Goal: Transaction & Acquisition: Subscribe to service/newsletter

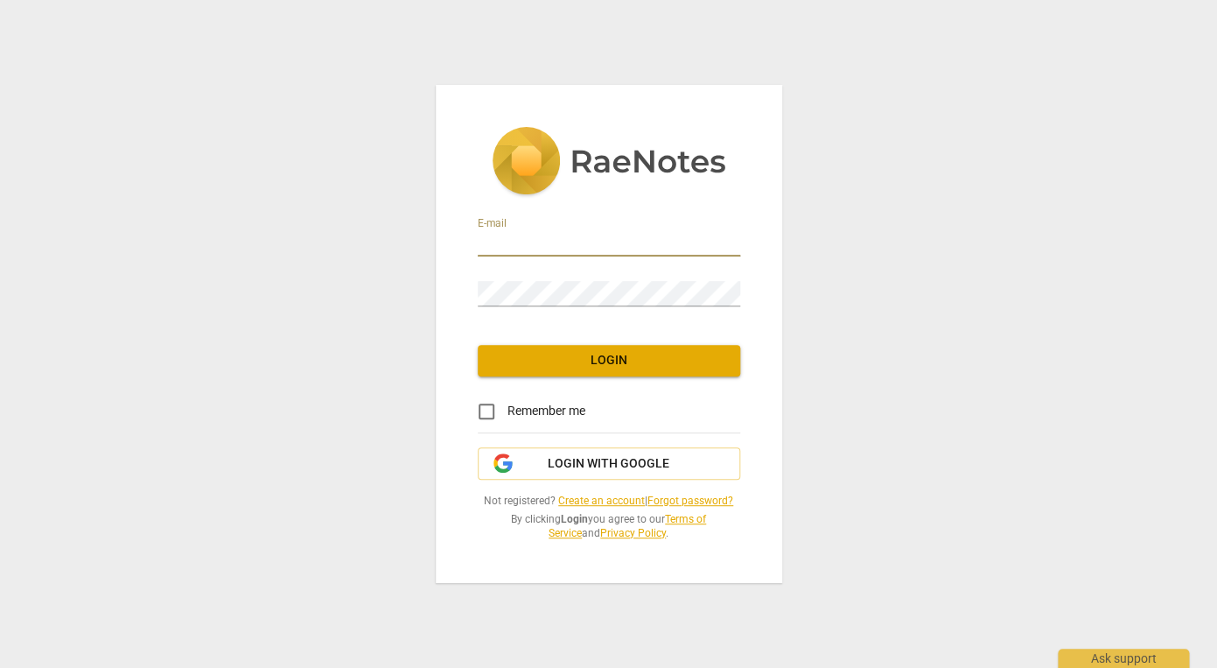
click at [487, 232] on input "email" at bounding box center [609, 243] width 263 height 25
click at [432, 187] on div "E-mail Password Login Remember me Login with Google Not registered? Create an a…" at bounding box center [608, 334] width 1217 height 668
click at [489, 243] on input "email" at bounding box center [609, 243] width 263 height 25
type input "[PERSON_NAME][EMAIL_ADDRESS][PERSON_NAME][DOMAIN_NAME]"
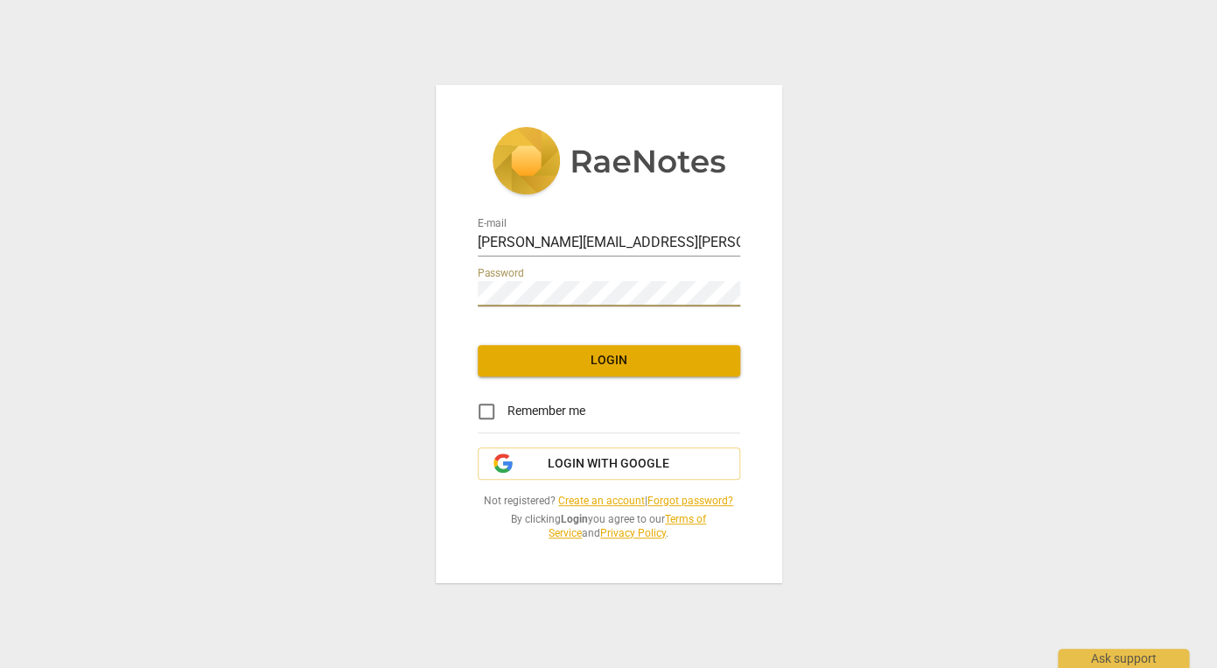
click at [527, 358] on span "Login" at bounding box center [609, 361] width 235 height 18
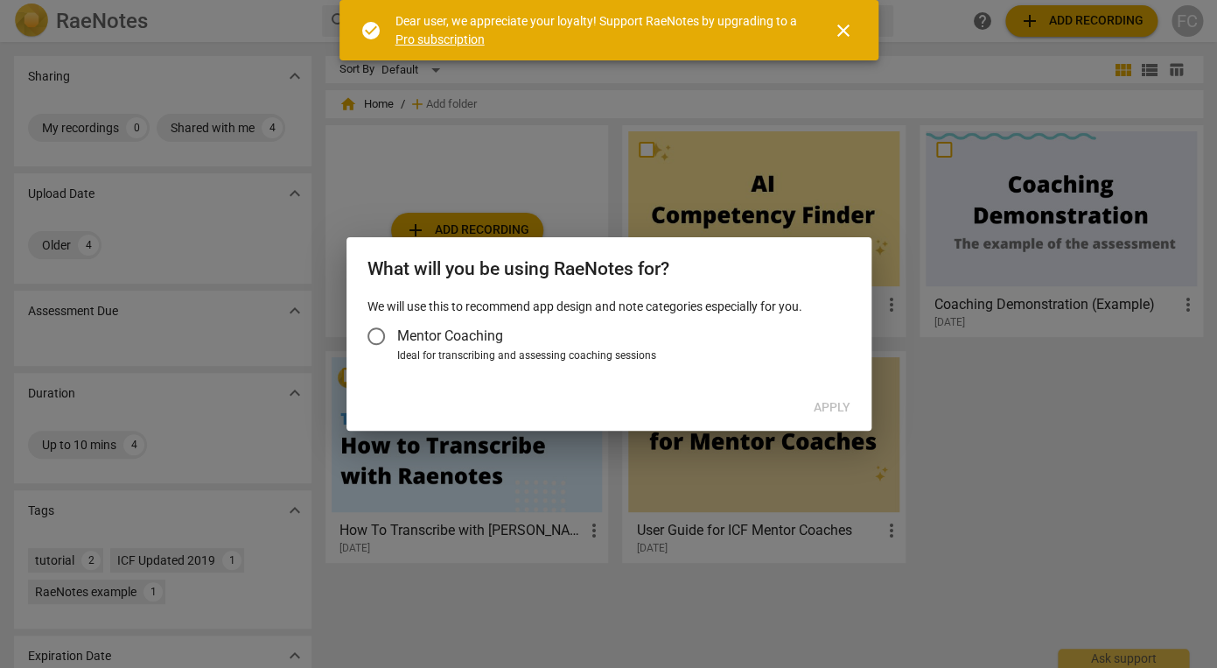
click at [382, 336] on input "Mentor Coaching" at bounding box center [376, 336] width 42 height 42
radio input "false"
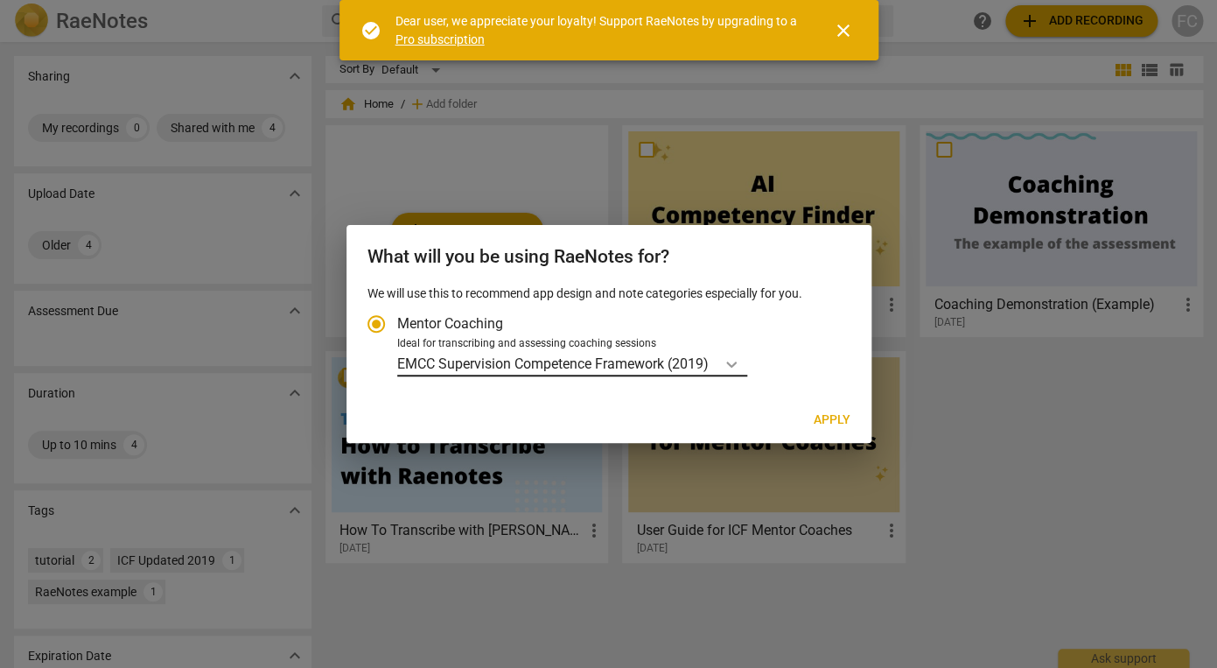
click at [730, 363] on icon "Account type" at bounding box center [731, 364] width 11 height 6
click at [0, 0] on input "Ideal for transcribing and assessing coaching sessions EMCC Supervision Compete…" at bounding box center [0, 0] width 0 height 0
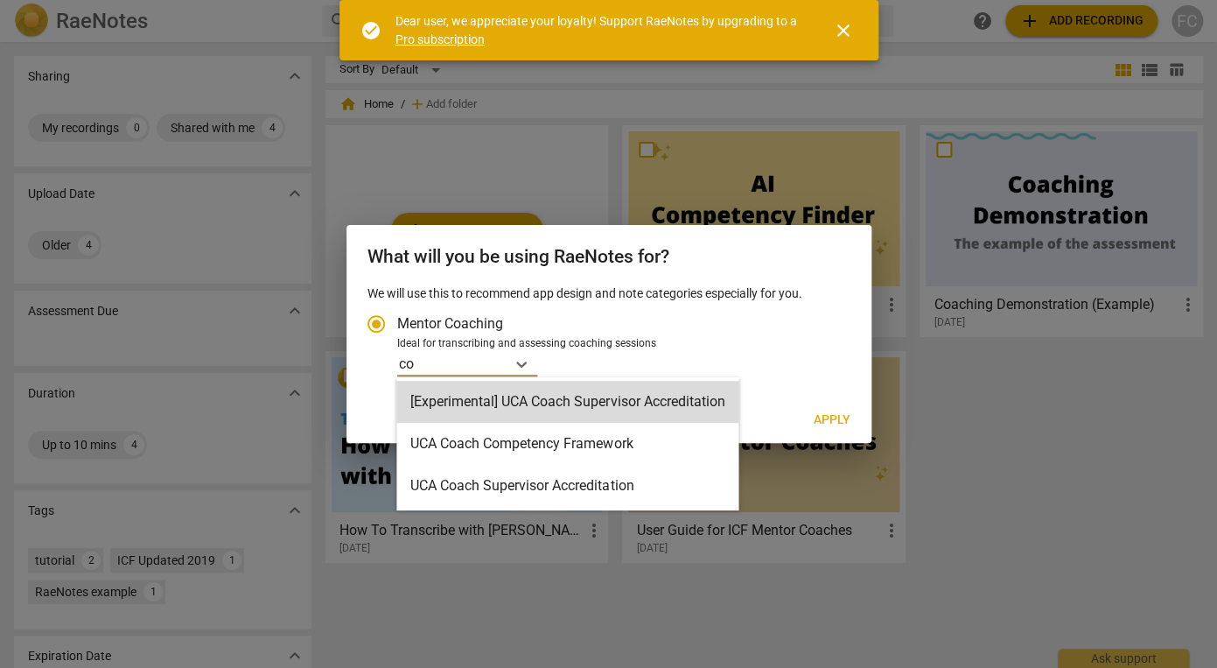
type input "c"
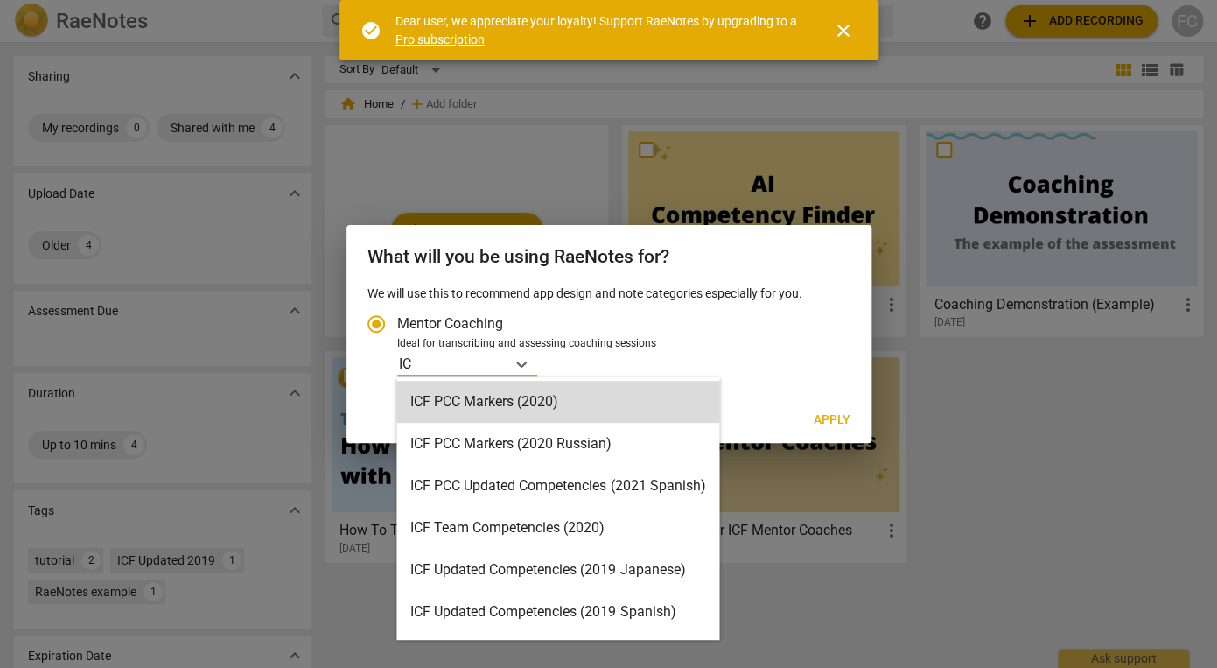
type input "ICF"
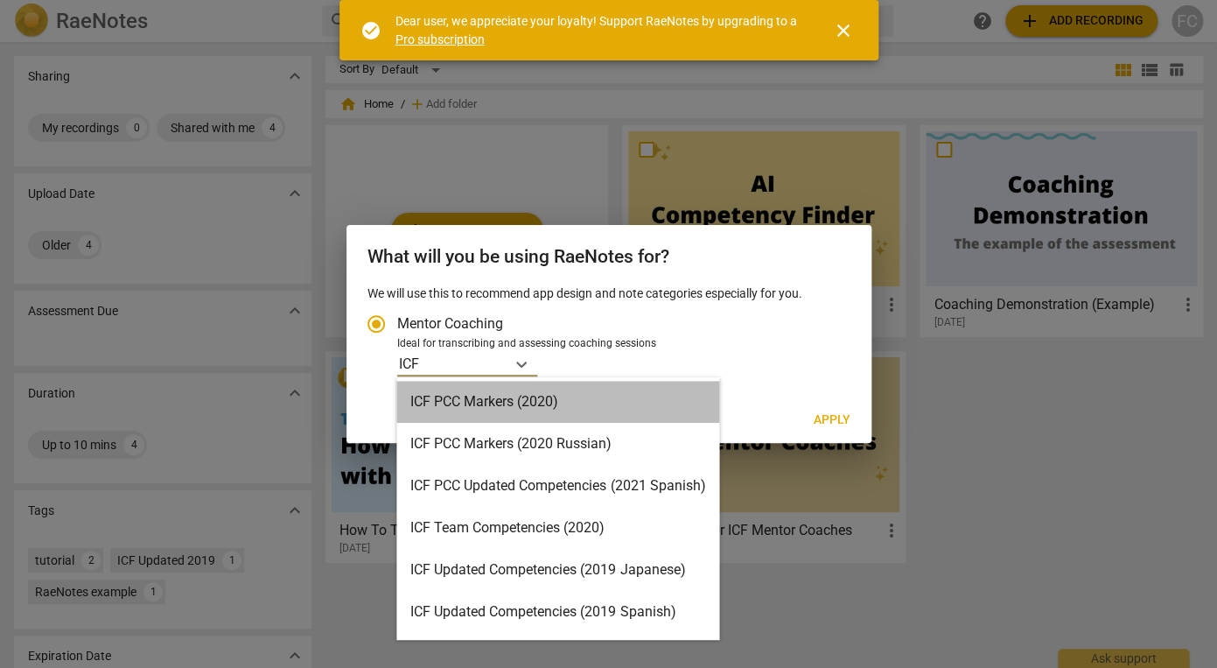
click at [579, 393] on div "ICF PCC Markers (2020)" at bounding box center [557, 402] width 323 height 42
radio input "false"
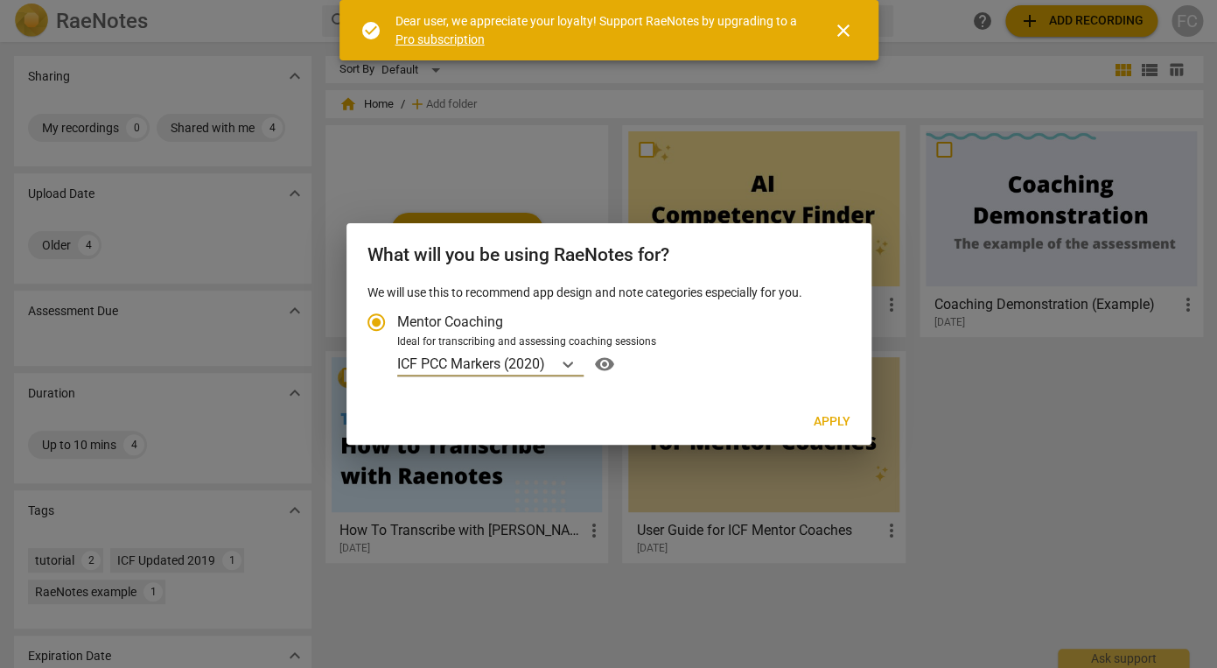
click at [824, 424] on span "Apply" at bounding box center [832, 422] width 37 height 18
radio input "false"
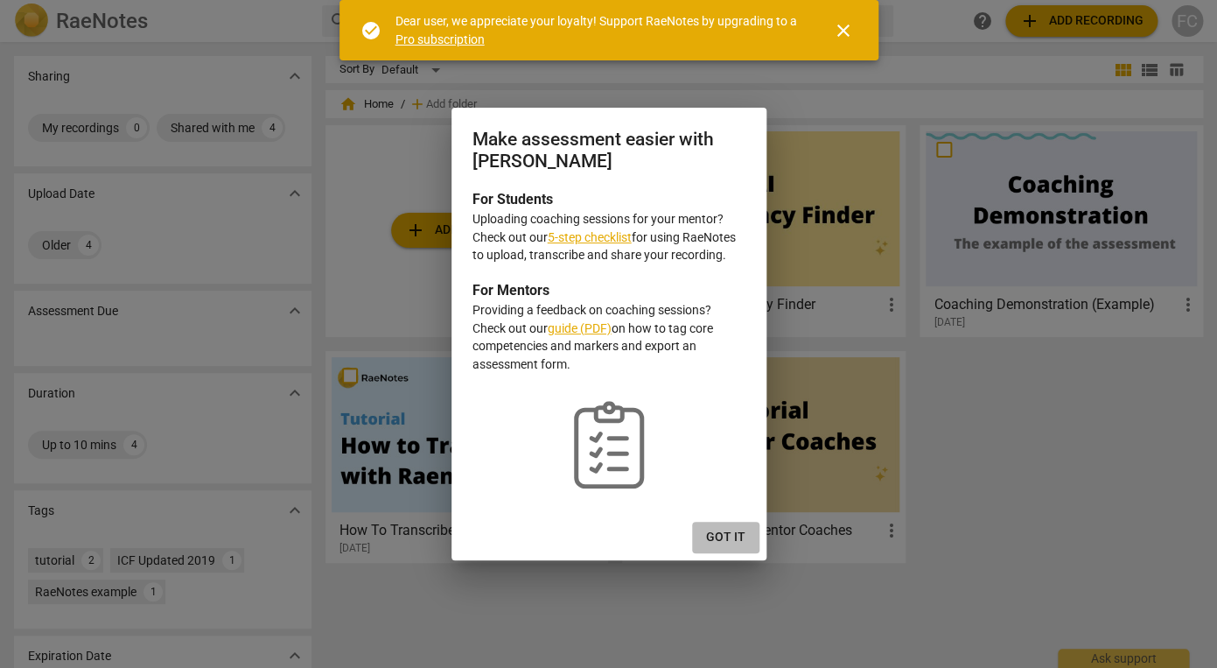
click at [732, 548] on button "Got it" at bounding box center [725, 538] width 67 height 32
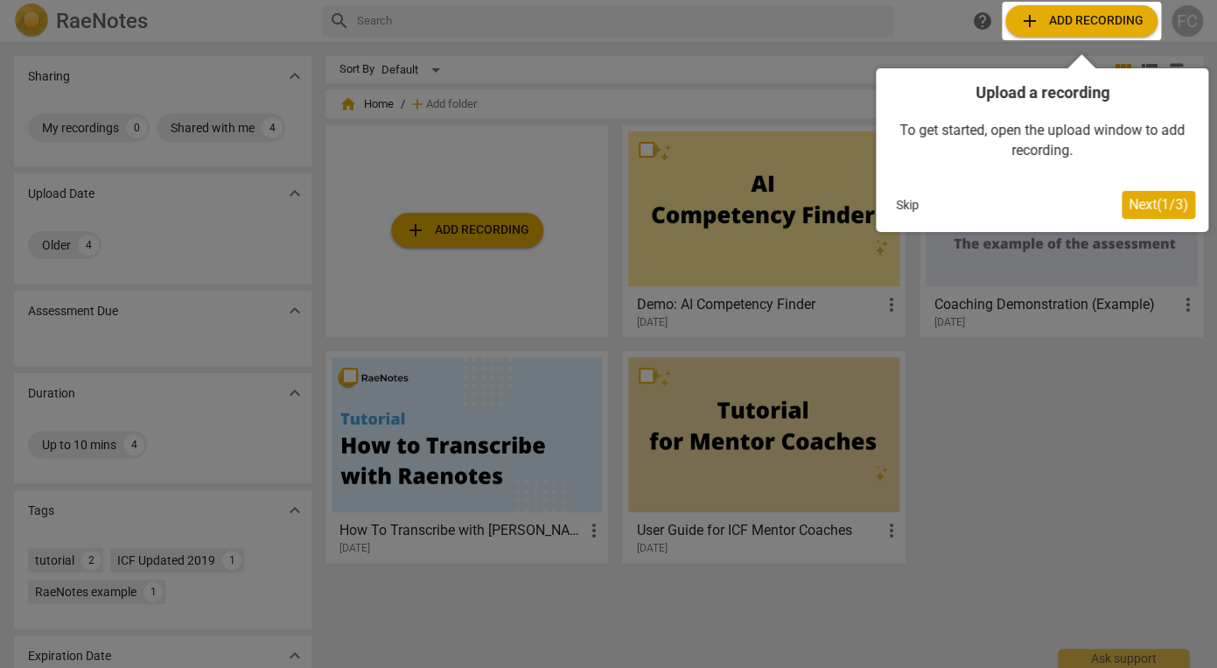
click at [1175, 207] on span "Next ( 1 / 3 )" at bounding box center [1159, 204] width 60 height 17
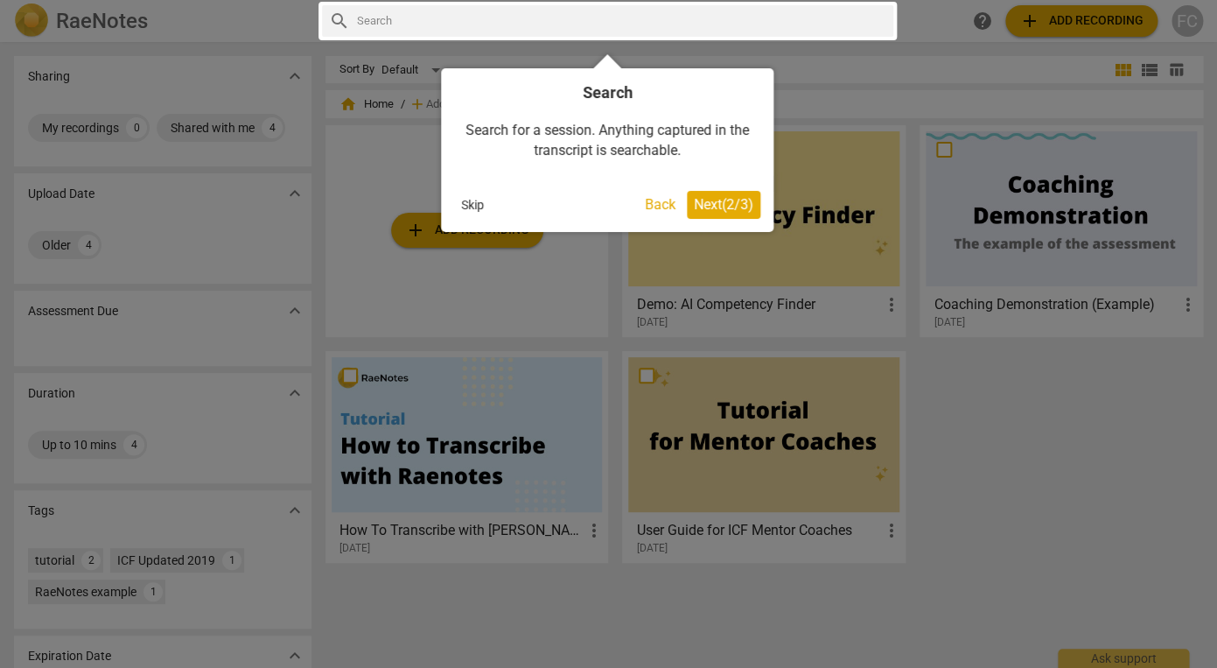
click at [746, 209] on span "Next ( 2 / 3 )" at bounding box center [724, 204] width 60 height 17
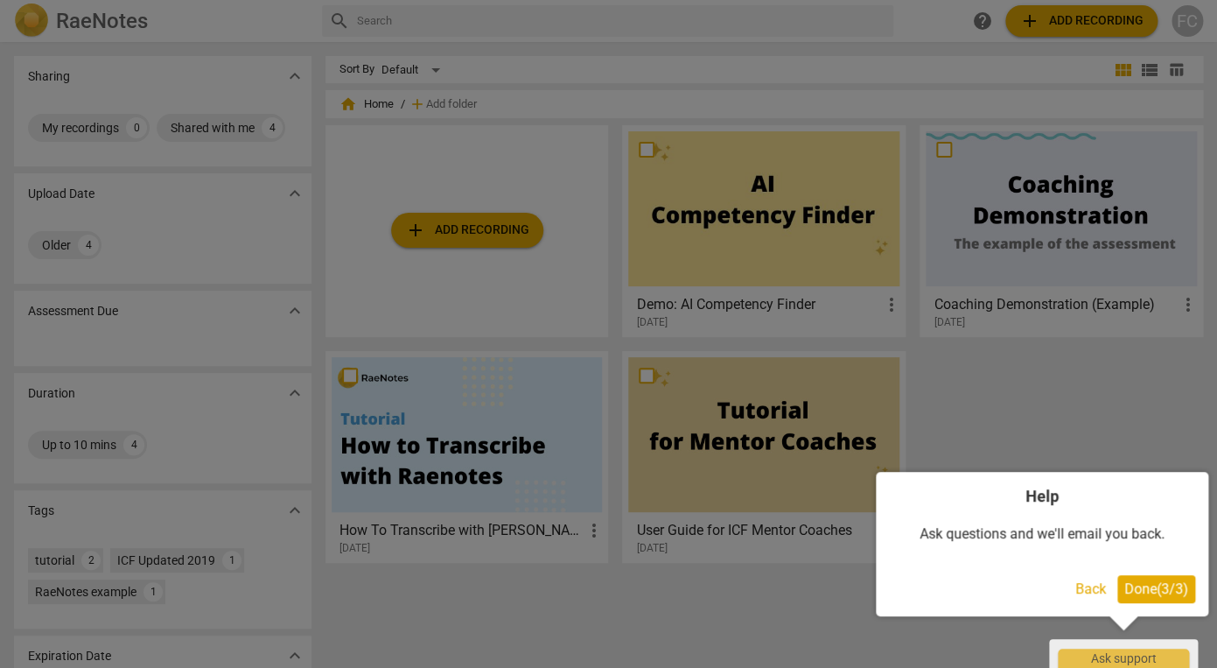
click at [1135, 596] on span "Done ( 3 / 3 )" at bounding box center [1156, 588] width 64 height 17
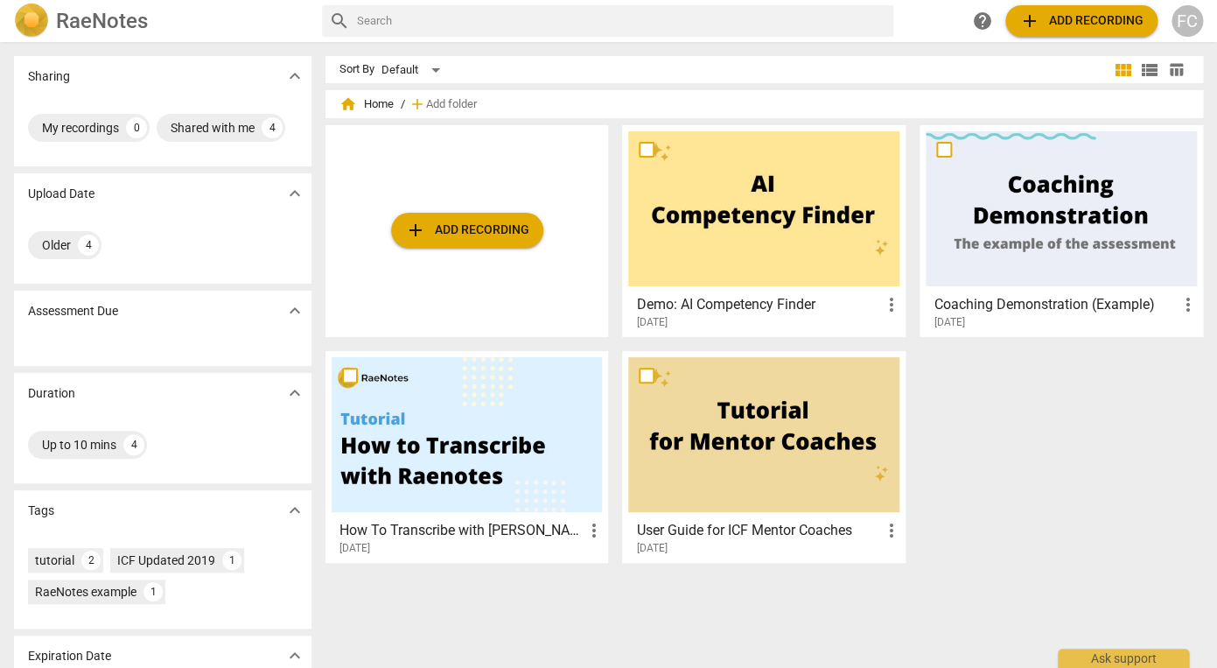
click at [1200, 50] on div "Sharing expand_more My recordings 0 Shared with me 4 Upload Date expand_more Ol…" at bounding box center [608, 356] width 1217 height 624
click at [1186, 29] on div "FC" at bounding box center [1188, 21] width 32 height 32
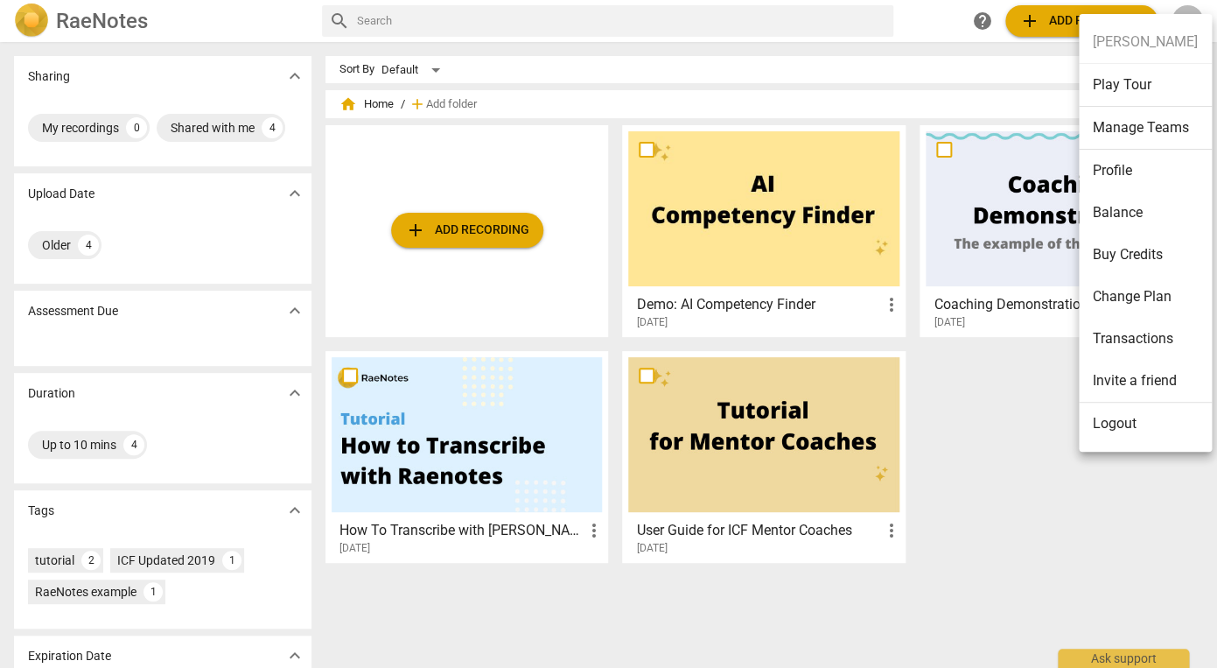
click at [1123, 294] on li "Change Plan" at bounding box center [1145, 297] width 133 height 42
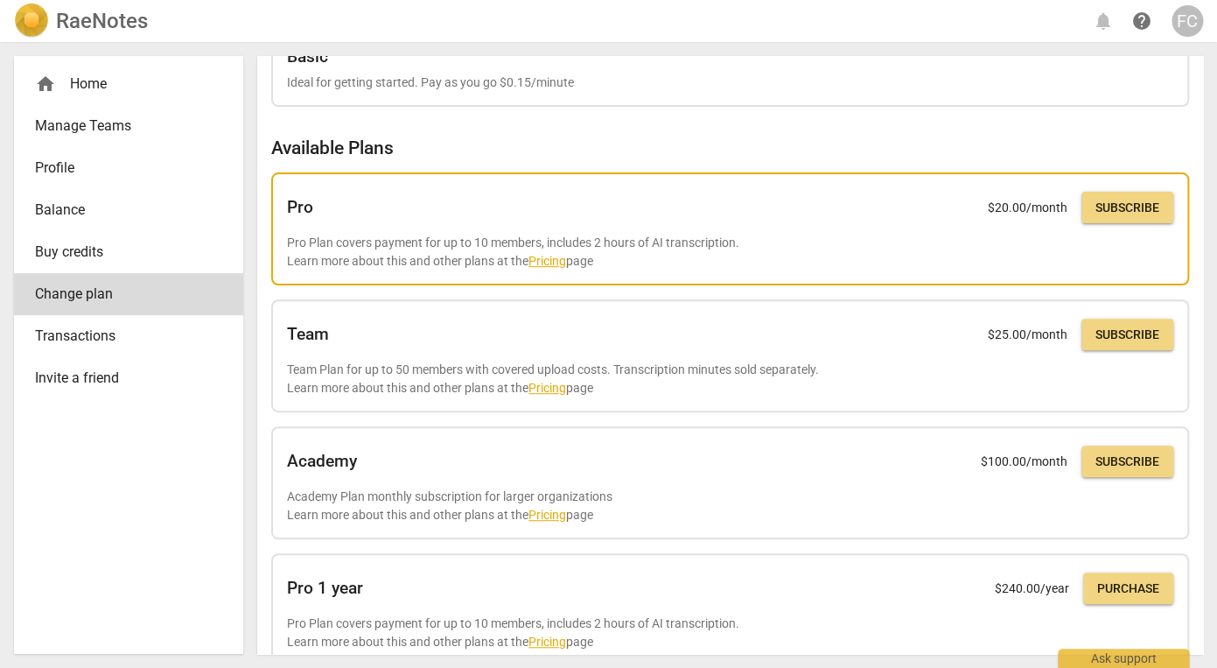
scroll to position [67, 0]
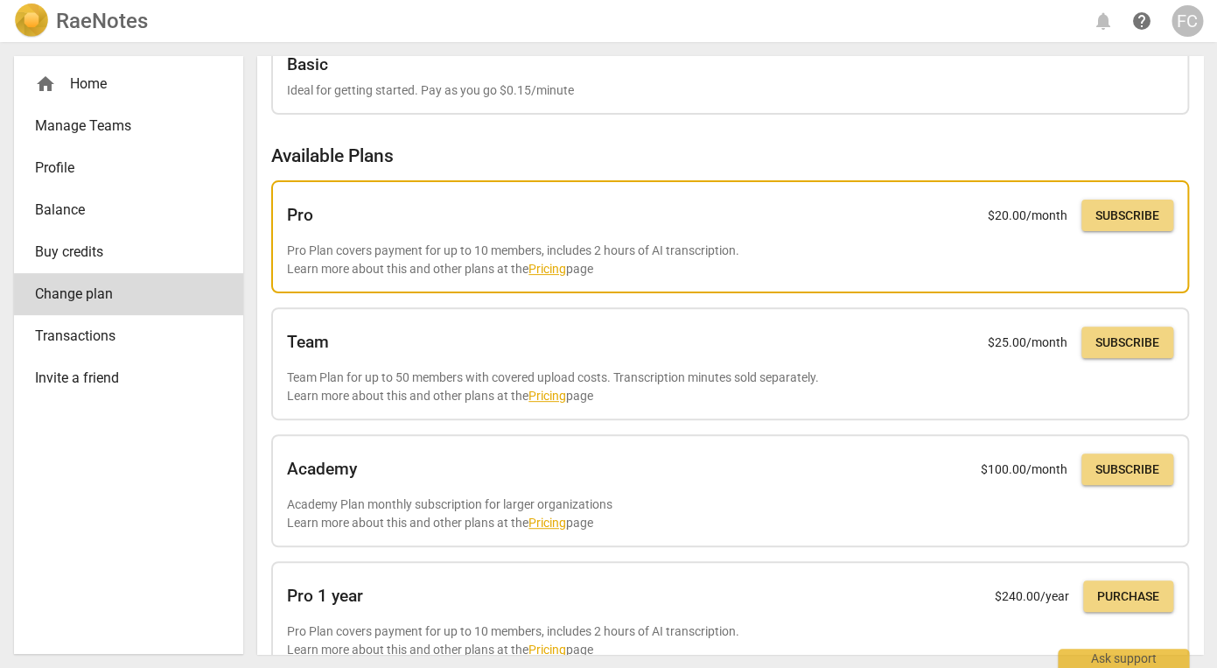
click at [832, 207] on div "Pro $ 20.00 /month Subscribe" at bounding box center [730, 215] width 886 height 39
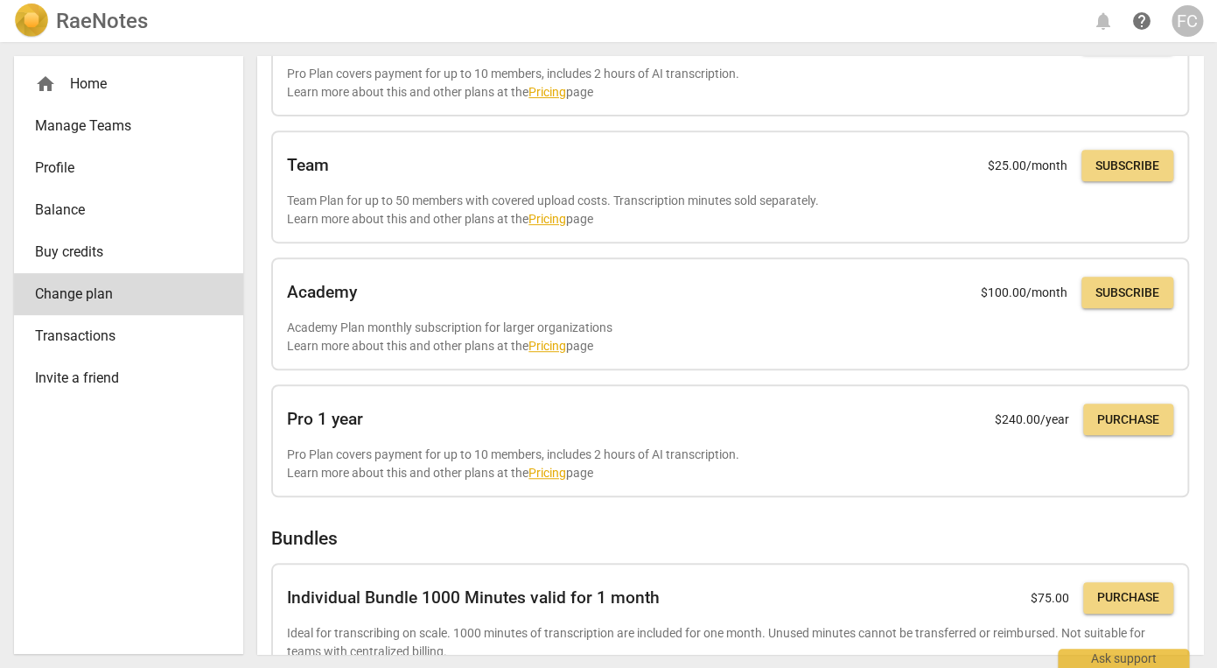
scroll to position [0, 0]
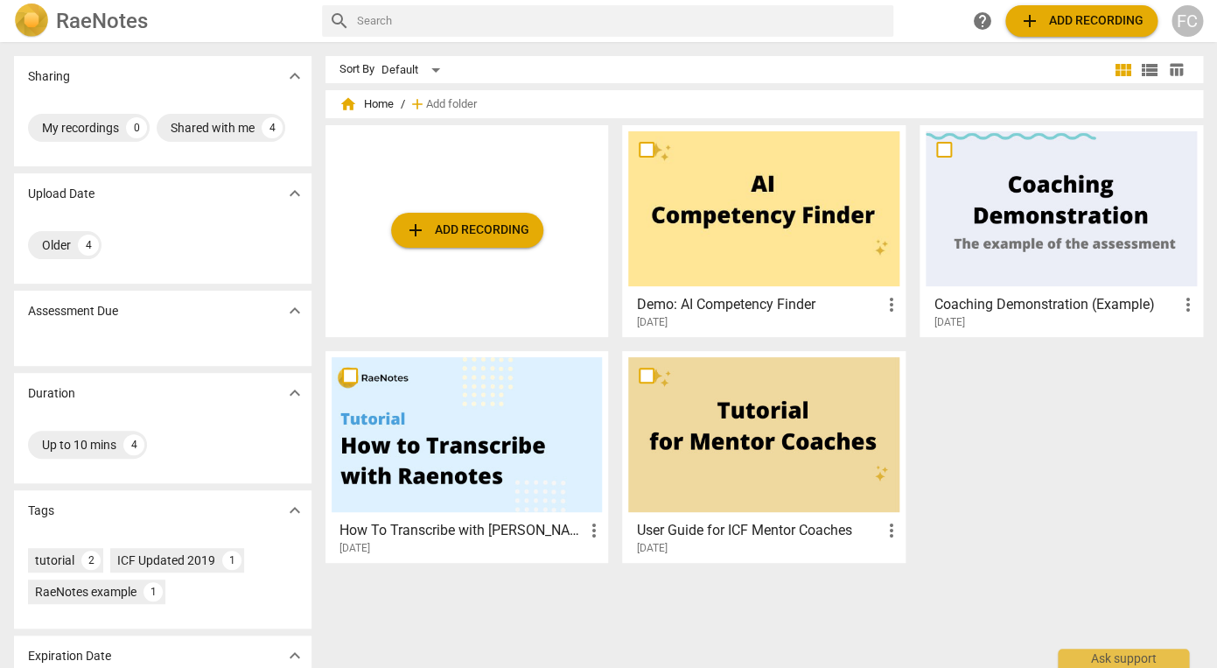
click at [1178, 16] on div "FC" at bounding box center [1188, 21] width 32 height 32
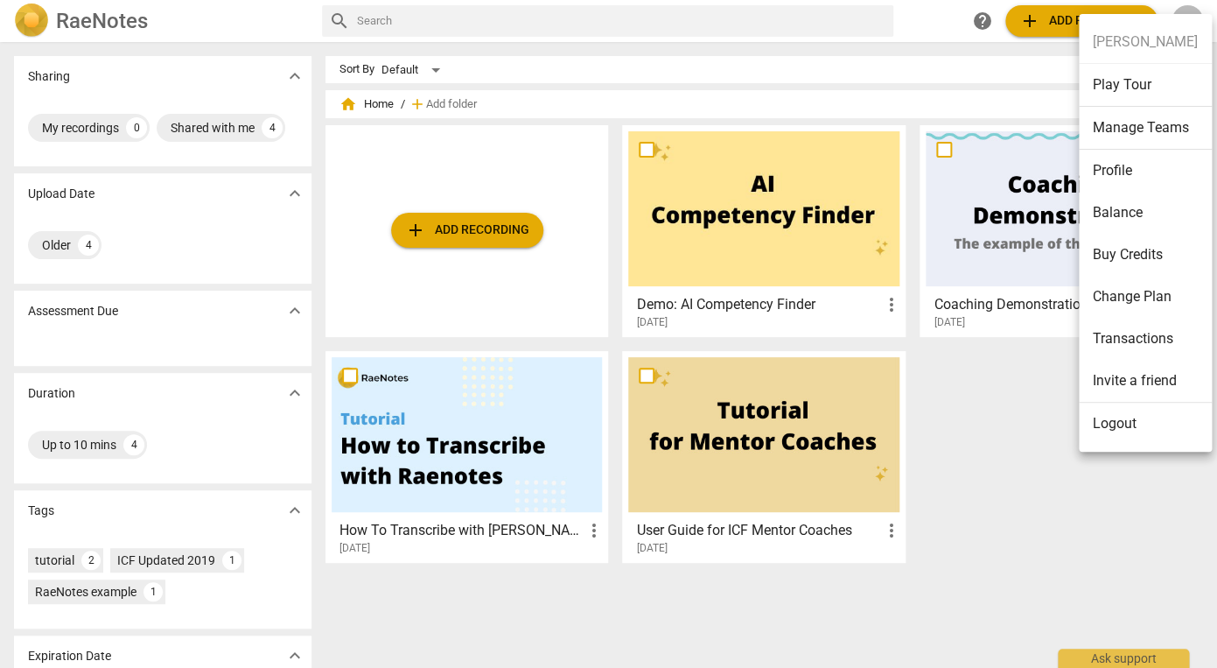
click at [858, 69] on div at bounding box center [608, 334] width 1217 height 668
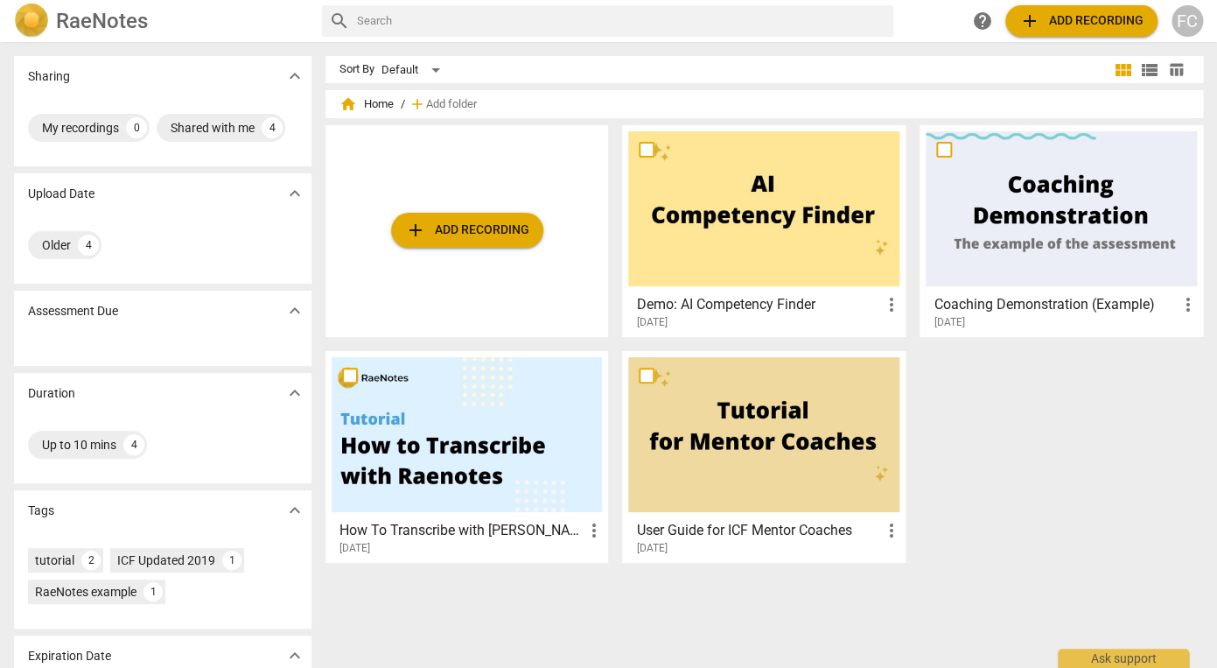
click at [987, 17] on span "help" at bounding box center [982, 21] width 21 height 21
click at [983, 25] on span "help" at bounding box center [982, 21] width 21 height 21
